Goal: Task Accomplishment & Management: Use online tool/utility

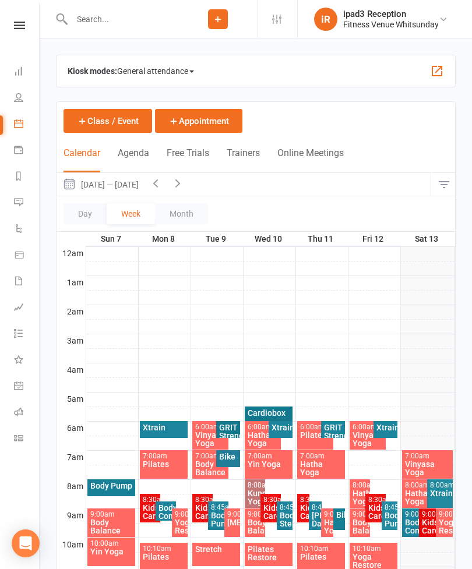
click at [20, 148] on icon at bounding box center [18, 149] width 9 height 9
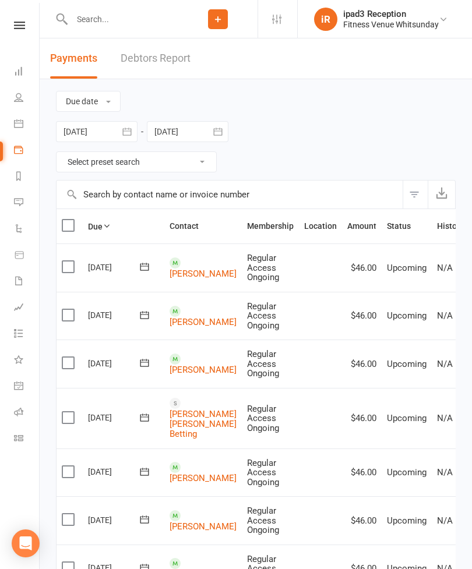
click at [23, 175] on icon at bounding box center [18, 175] width 9 height 9
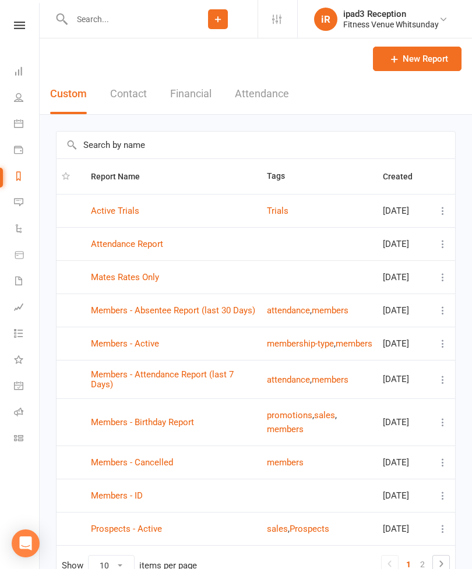
click at [20, 203] on icon at bounding box center [18, 202] width 9 height 9
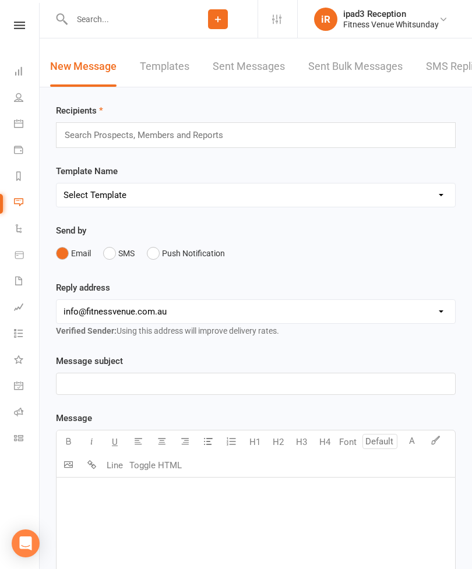
click at [19, 229] on icon at bounding box center [18, 228] width 9 height 9
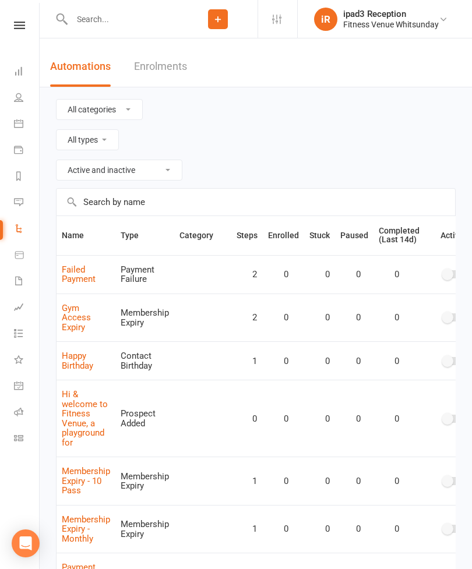
click at [8, 256] on li "Product Sales" at bounding box center [19, 256] width 39 height 26
click at [26, 251] on link "Product Sales" at bounding box center [27, 256] width 26 height 26
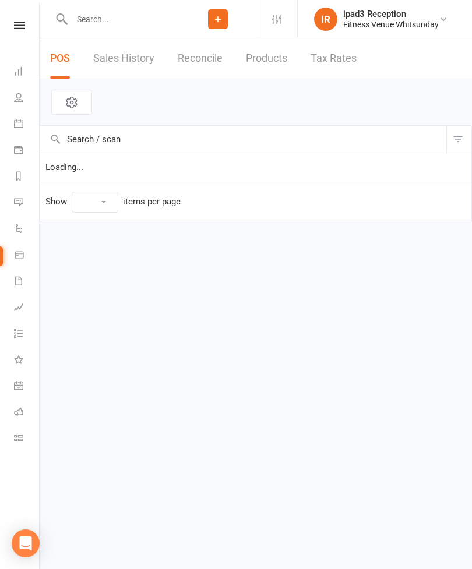
select select "10"
click at [19, 285] on icon at bounding box center [18, 280] width 9 height 9
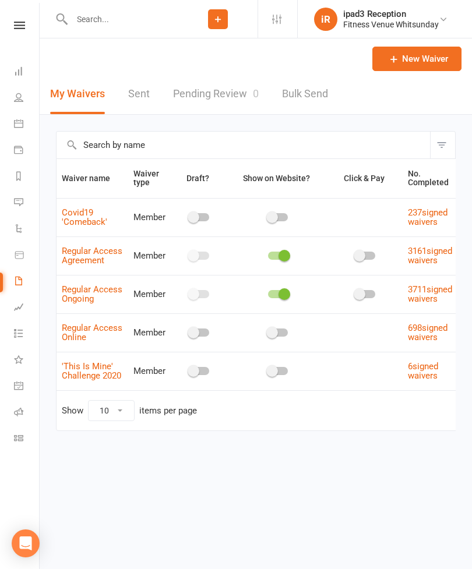
click at [19, 306] on icon at bounding box center [18, 306] width 9 height 9
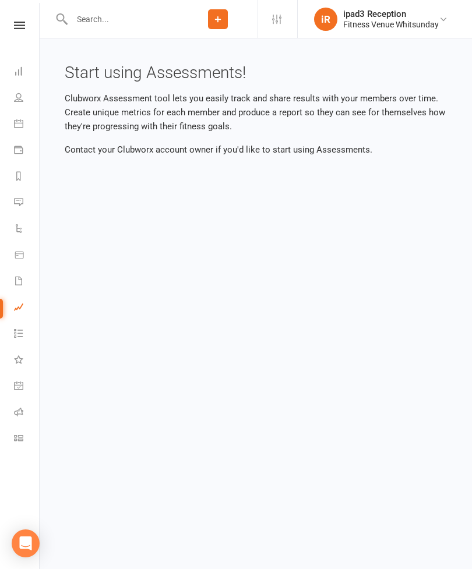
click at [21, 330] on icon at bounding box center [18, 333] width 9 height 9
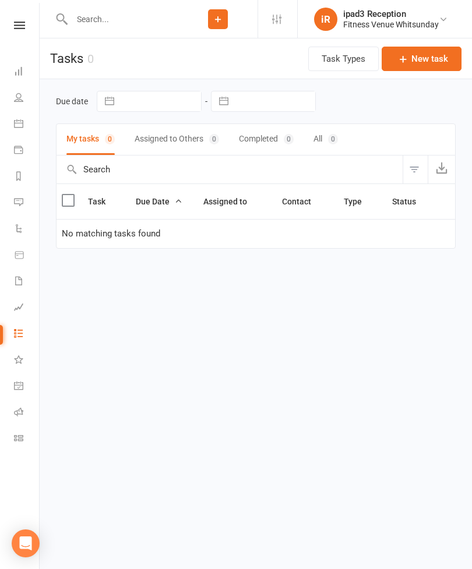
click at [27, 355] on link "What's New 1" at bounding box center [27, 361] width 26 height 26
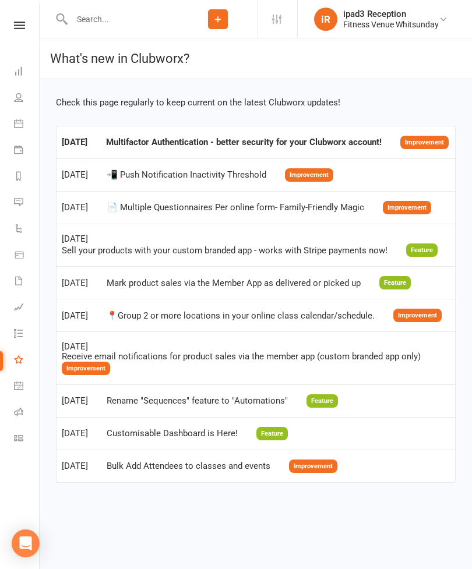
click at [19, 383] on icon at bounding box center [18, 385] width 9 height 9
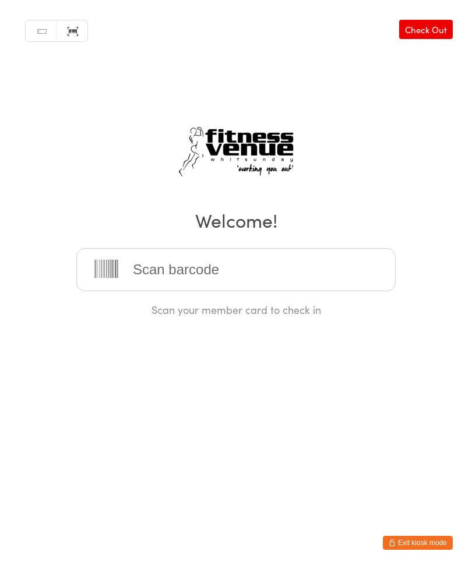
click at [420, 537] on button "Exit kiosk mode" at bounding box center [418, 543] width 70 height 14
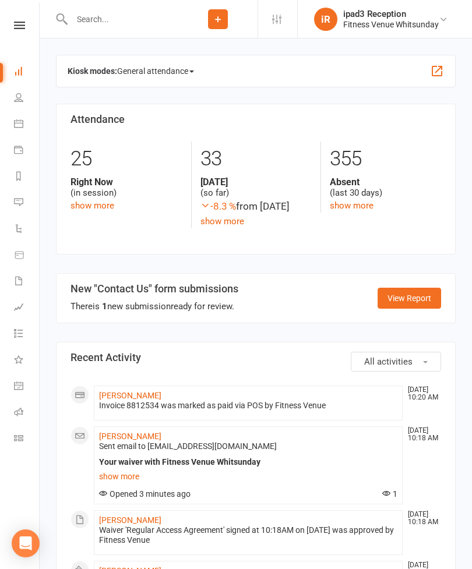
click at [22, 121] on icon at bounding box center [18, 123] width 9 height 9
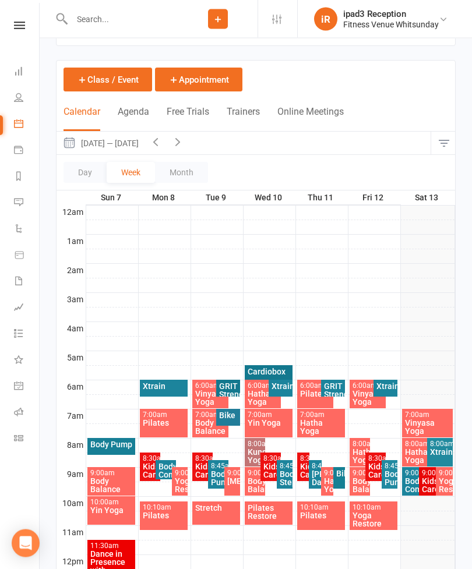
scroll to position [41, 0]
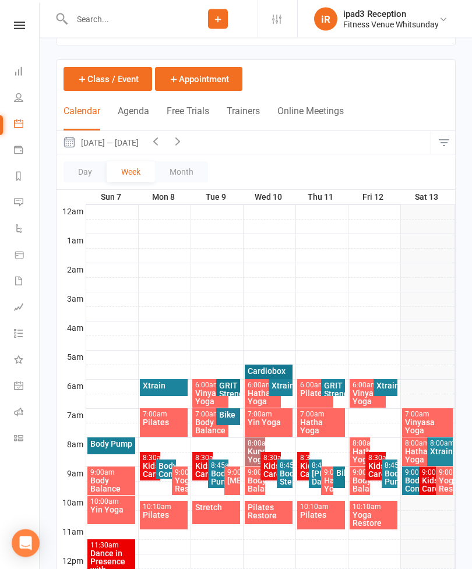
click at [429, 481] on div "Kids Care" at bounding box center [429, 485] width 17 height 16
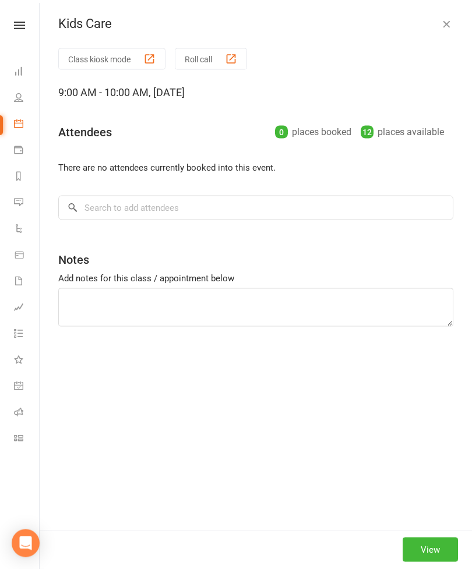
scroll to position [42, 0]
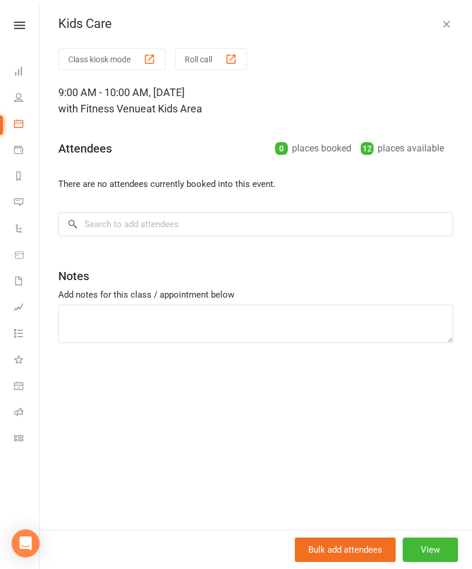
click at [98, 68] on button "Class kiosk mode" at bounding box center [111, 59] width 107 height 22
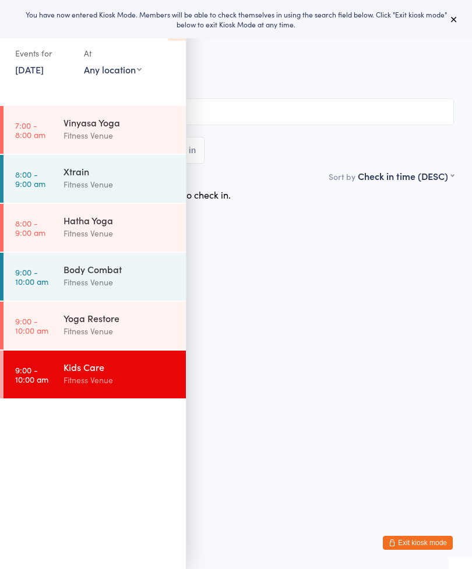
click at [455, 22] on icon at bounding box center [453, 19] width 9 height 9
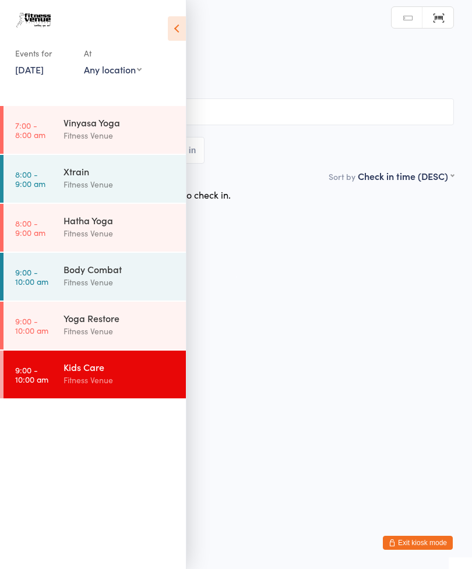
click at [175, 27] on icon at bounding box center [177, 28] width 18 height 24
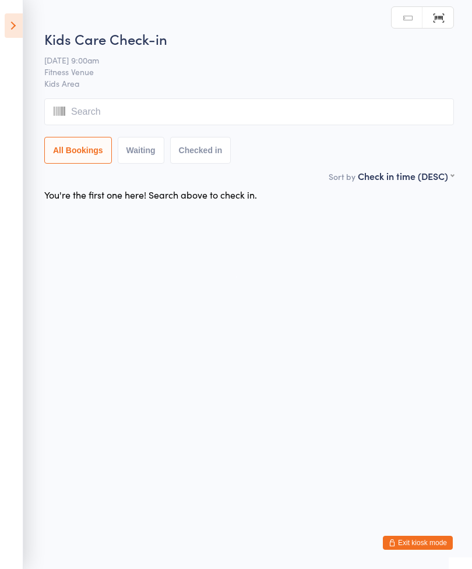
click at [222, 121] on input "search" at bounding box center [249, 111] width 410 height 27
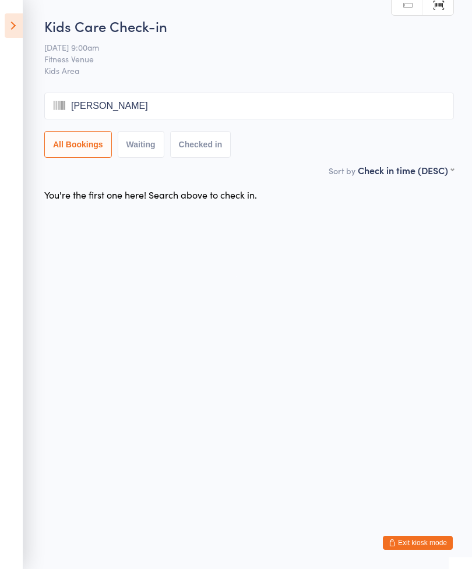
type input "[PERSON_NAME]"
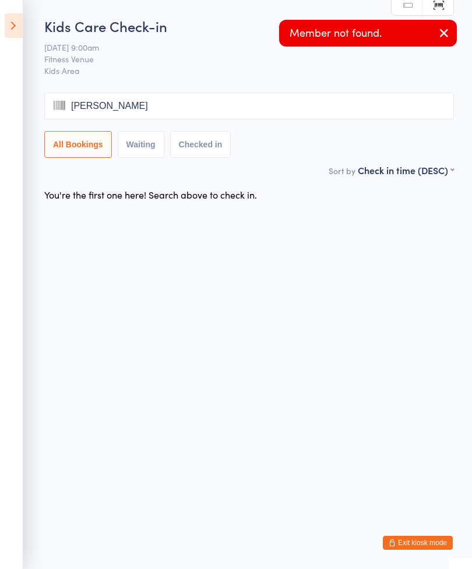
type input "[PERSON_NAME]"
click at [438, 38] on icon "button" at bounding box center [444, 33] width 14 height 15
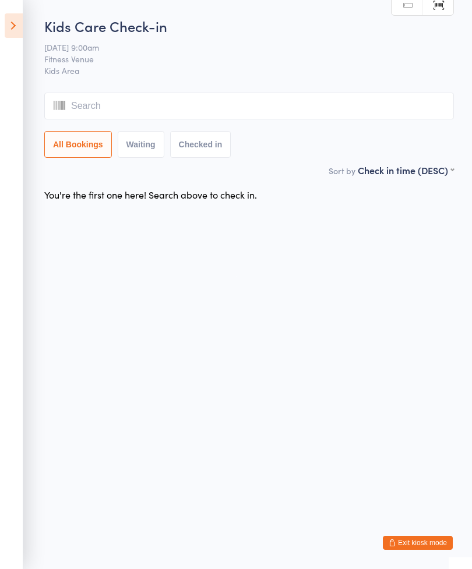
click at [404, 3] on link "Manual search" at bounding box center [407, 5] width 31 height 22
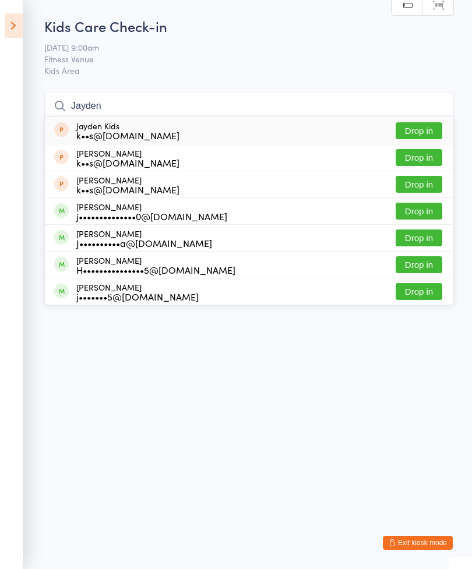
type input "Jayden"
click at [453, 23] on h2 "Kids Care Check-in" at bounding box center [249, 25] width 410 height 19
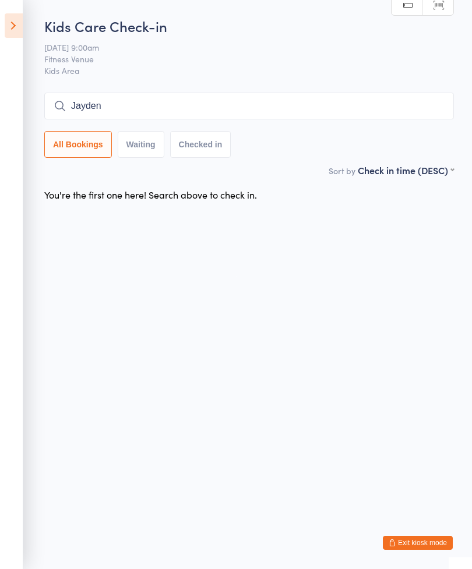
click at [407, 1] on link "Manual search" at bounding box center [407, 5] width 31 height 22
click at [407, 2] on link "Manual search" at bounding box center [407, 5] width 31 height 22
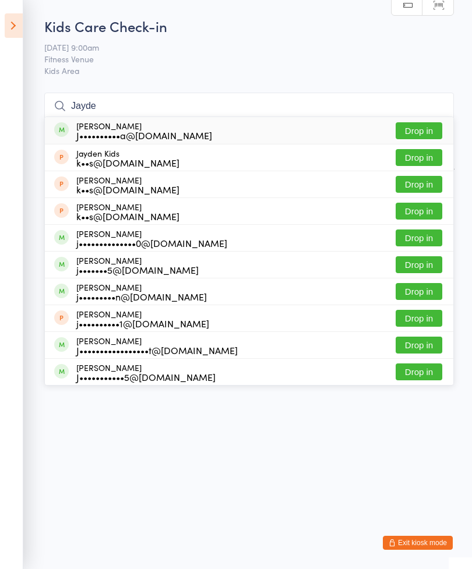
type input "Jayde"
click at [424, 212] on button "Drop in" at bounding box center [419, 211] width 47 height 17
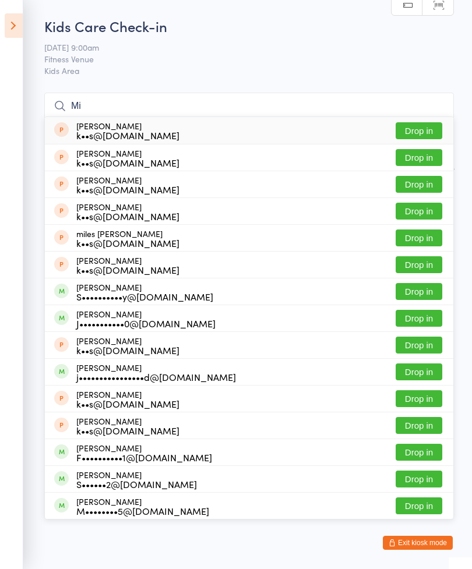
type input "M"
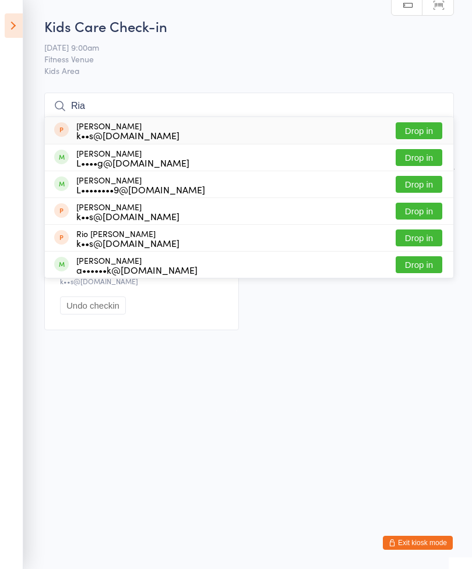
type input "Ria"
click at [432, 124] on button "Drop in" at bounding box center [419, 130] width 47 height 17
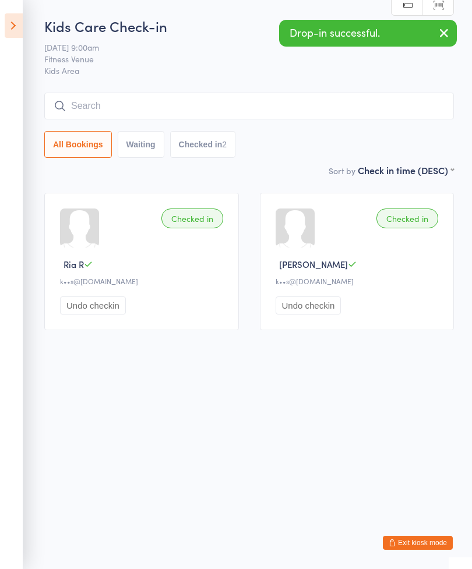
click at [218, 100] on input "search" at bounding box center [249, 106] width 410 height 27
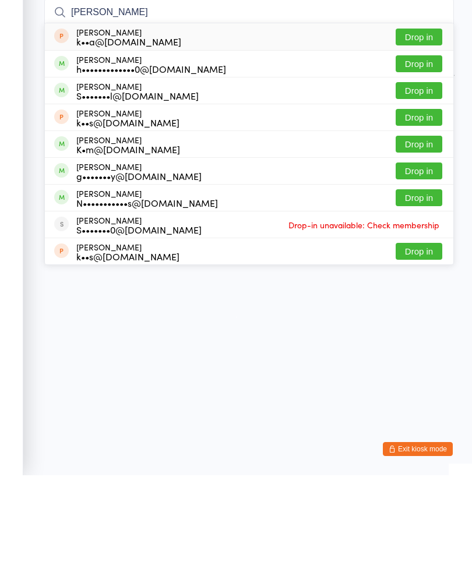
type input "[PERSON_NAME]"
click at [422, 203] on button "Drop in" at bounding box center [419, 211] width 47 height 17
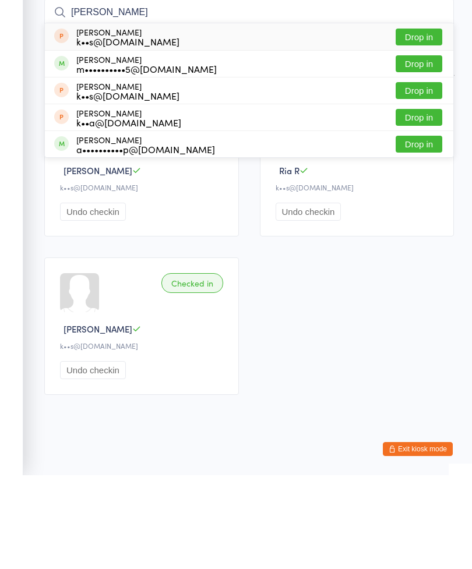
type input "[PERSON_NAME]"
click at [424, 122] on button "Drop in" at bounding box center [419, 130] width 47 height 17
